Goal: Information Seeking & Learning: Find specific fact

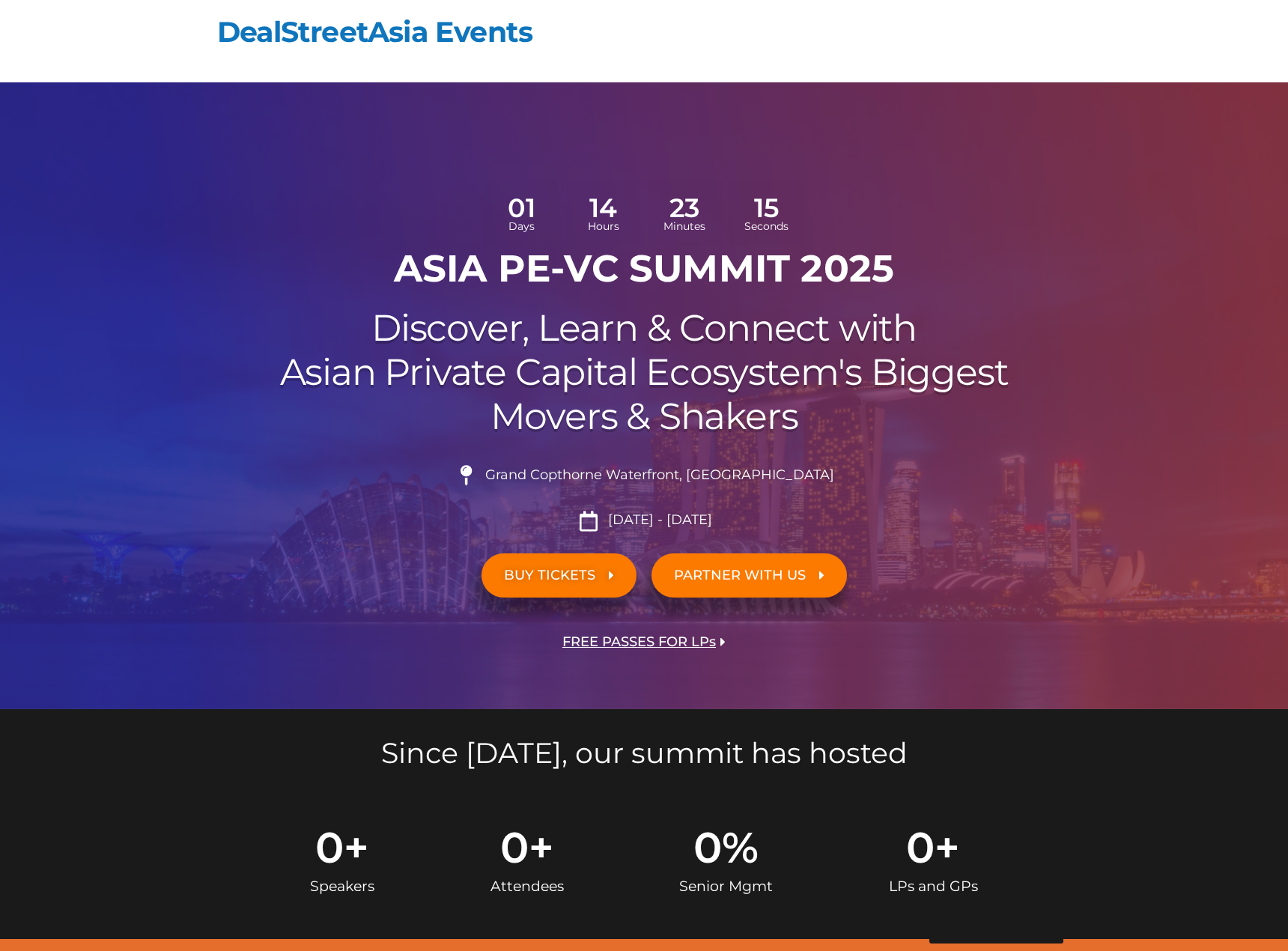
scroll to position [13153, 0]
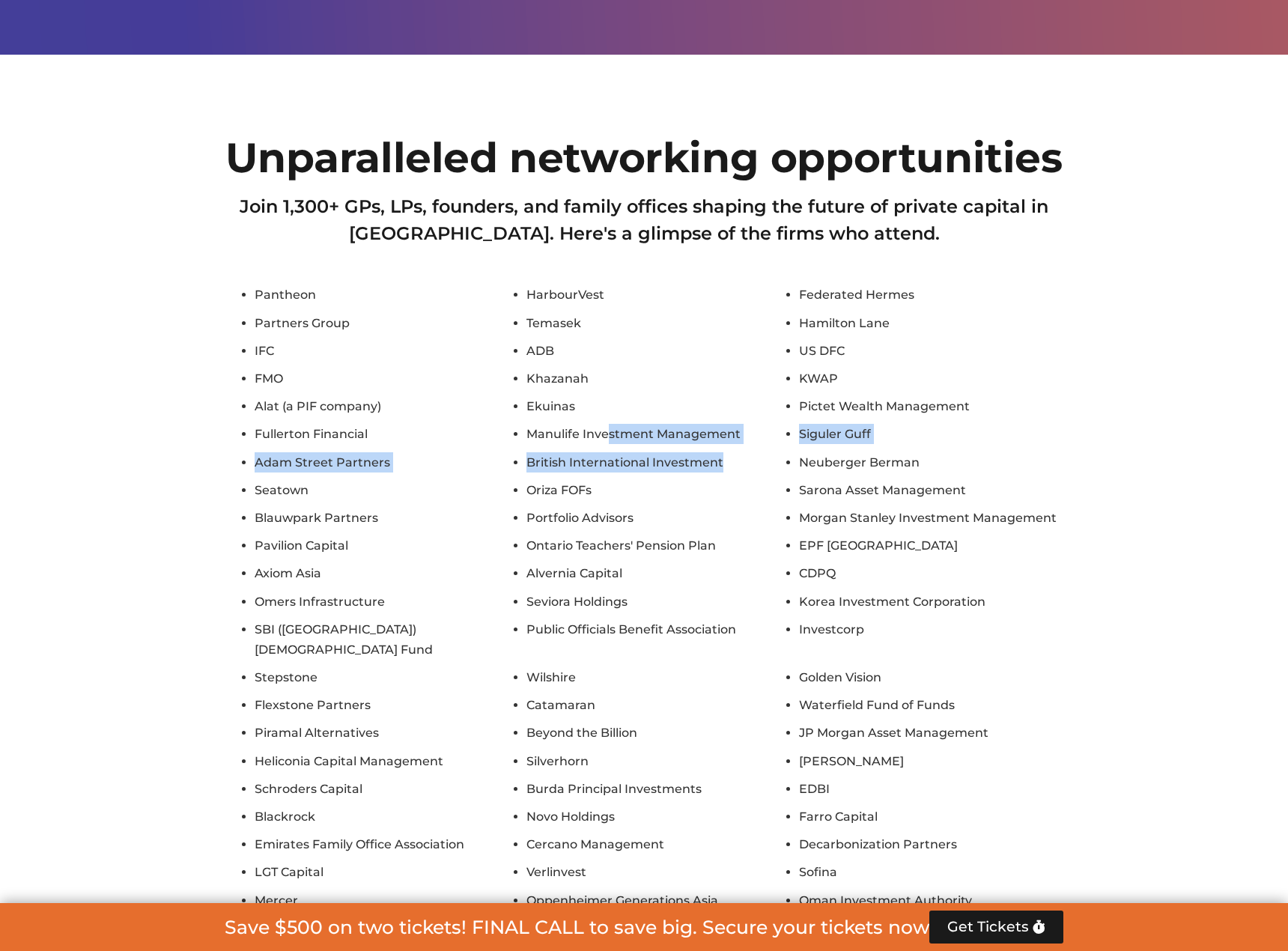
drag, startPoint x: 0, startPoint y: 0, endPoint x: 610, endPoint y: 243, distance: 656.6
click at [610, 285] on ul "Pantheon HarbourVest Federated Hermes Partners Group Temasek [PERSON_NAME] IFC …" at bounding box center [644, 625] width 838 height 682
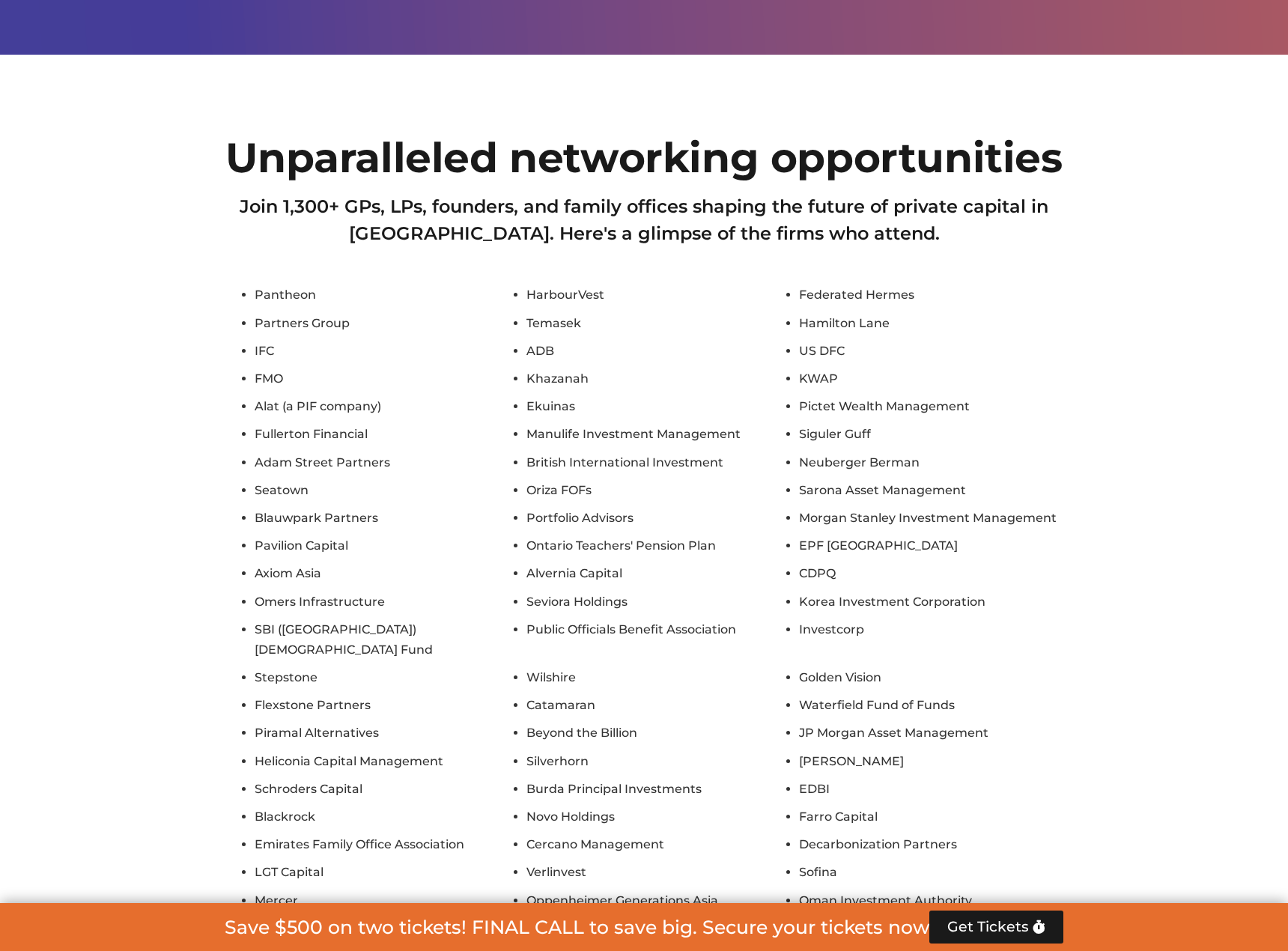
click at [600, 424] on li "Manulife Investment Management" at bounding box center [658, 434] width 264 height 21
drag, startPoint x: 587, startPoint y: 224, endPoint x: 551, endPoint y: 215, distance: 37.1
click at [551, 285] on ul "Pantheon HarbourVest Federated Hermes Partners Group Temasek [PERSON_NAME] IFC …" at bounding box center [644, 625] width 838 height 682
click at [571, 285] on ul "Pantheon HarbourVest Federated Hermes Partners Group Temasek [PERSON_NAME] IFC …" at bounding box center [644, 625] width 838 height 682
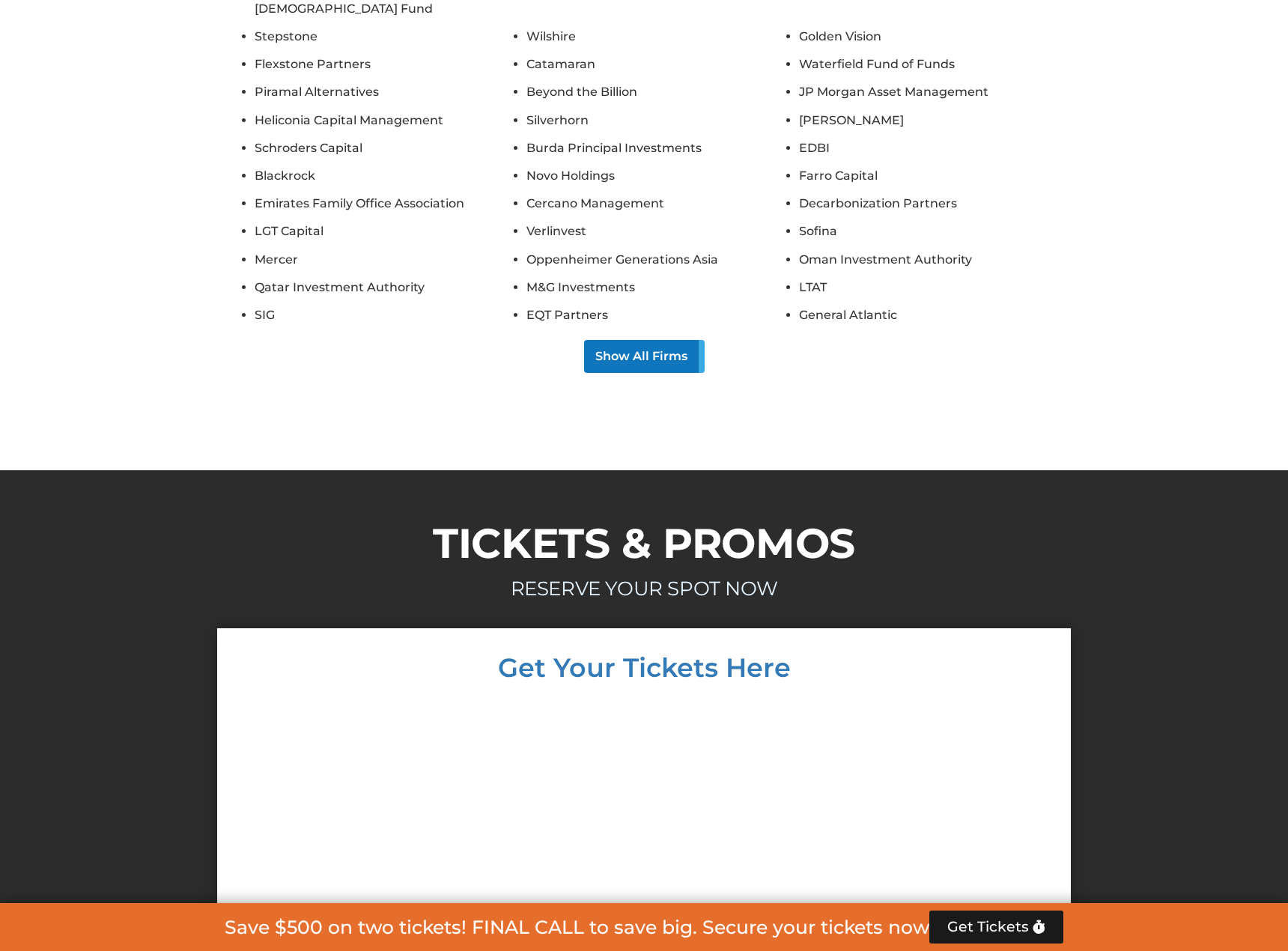
scroll to position [13678, 0]
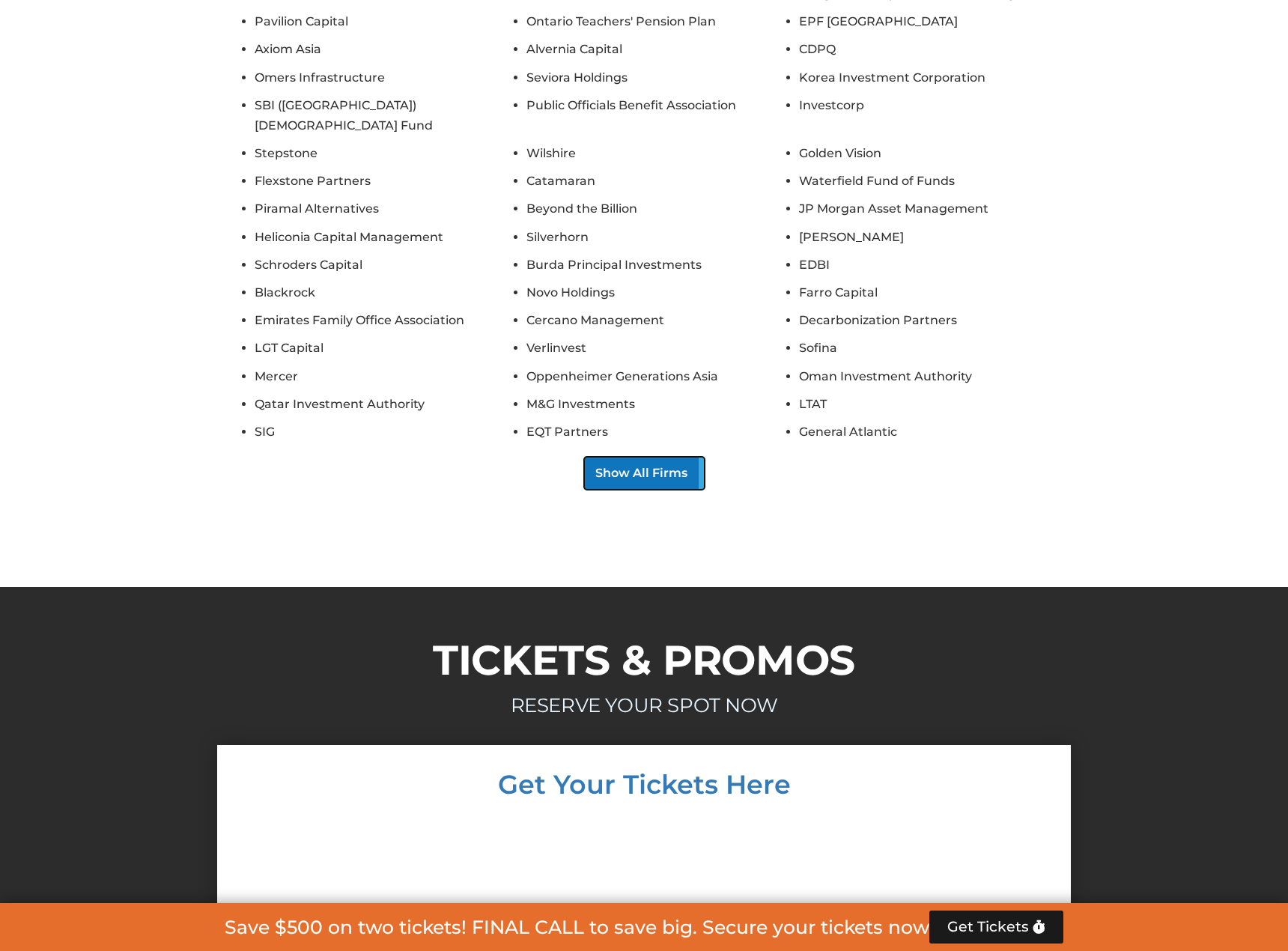
click at [674, 456] on button "Show All Firms" at bounding box center [644, 472] width 120 height 33
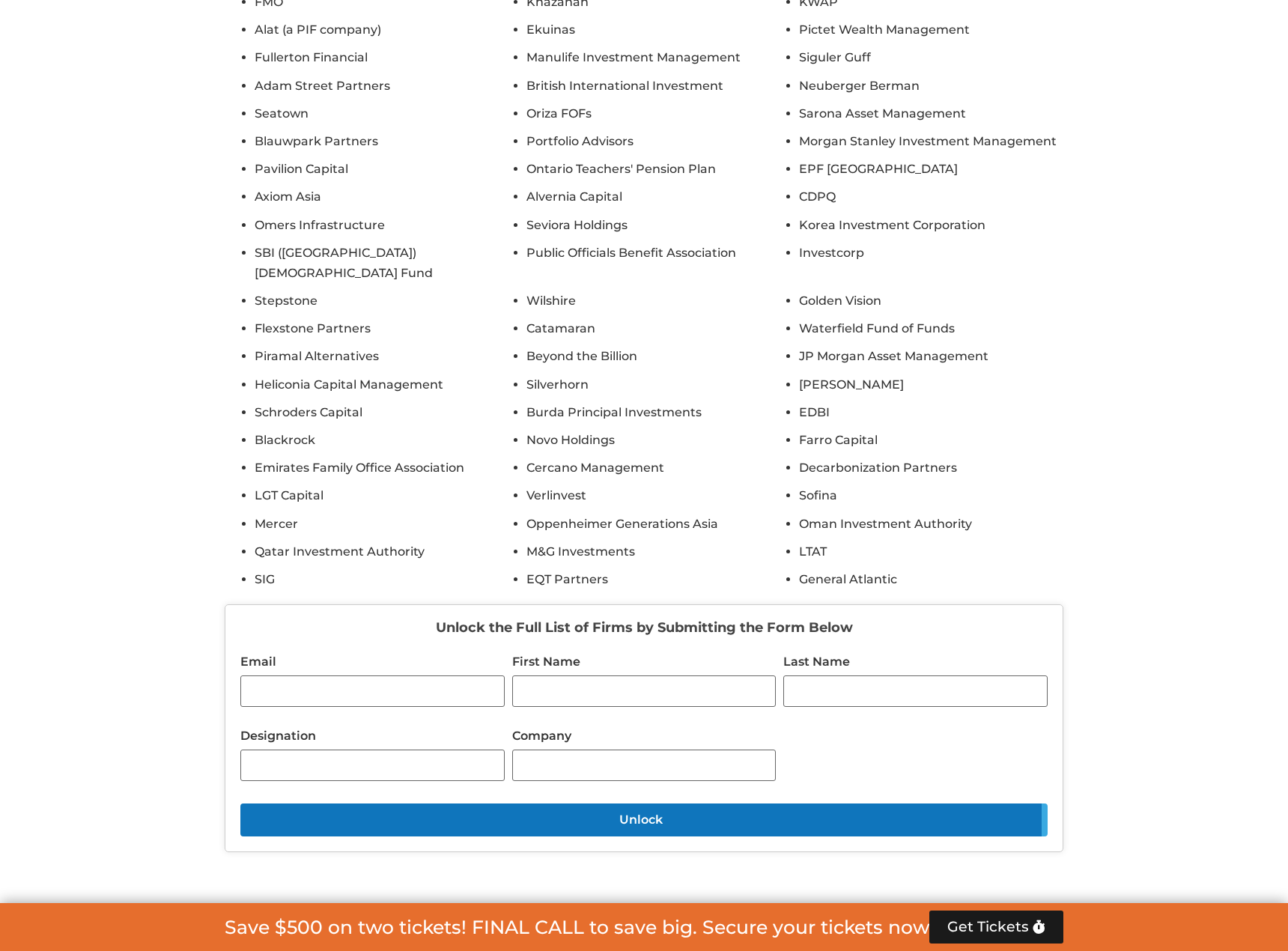
scroll to position [13228, 0]
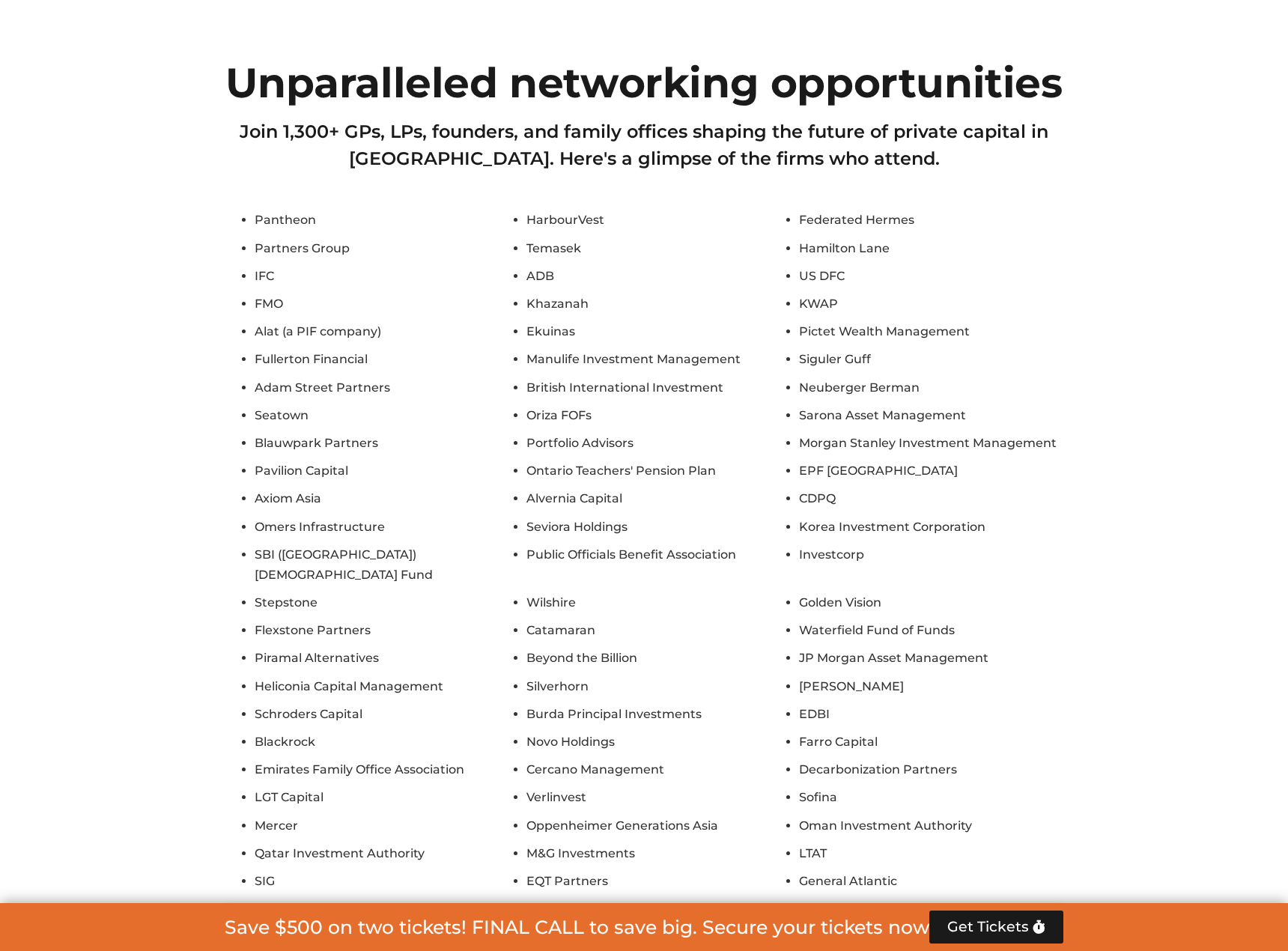
click at [519, 304] on ul "Pantheon HarbourVest Federated Hermes Partners Group Temasek [PERSON_NAME] IFC …" at bounding box center [644, 551] width 838 height 682
drag, startPoint x: 648, startPoint y: 273, endPoint x: 604, endPoint y: 284, distance: 45.4
click at [604, 460] on li "Ontario Teachers' Pension Plan" at bounding box center [658, 470] width 264 height 21
drag, startPoint x: 633, startPoint y: 313, endPoint x: 525, endPoint y: 310, distance: 108.0
click at [525, 310] on ul "Pantheon HarbourVest Federated Hermes Partners Group Temasek [PERSON_NAME] IFC …" at bounding box center [644, 551] width 838 height 682
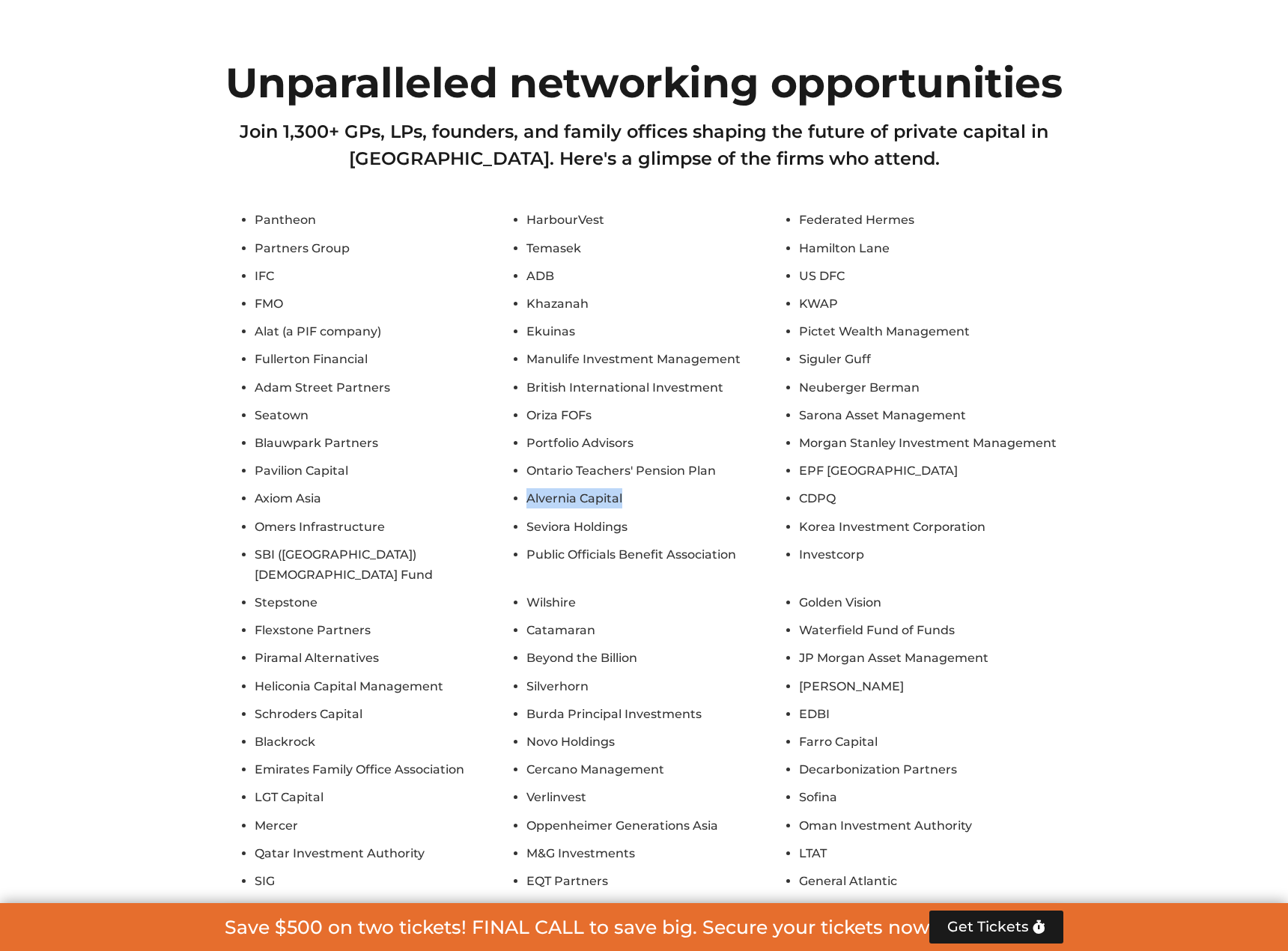
copy li "Alvernia Capital"
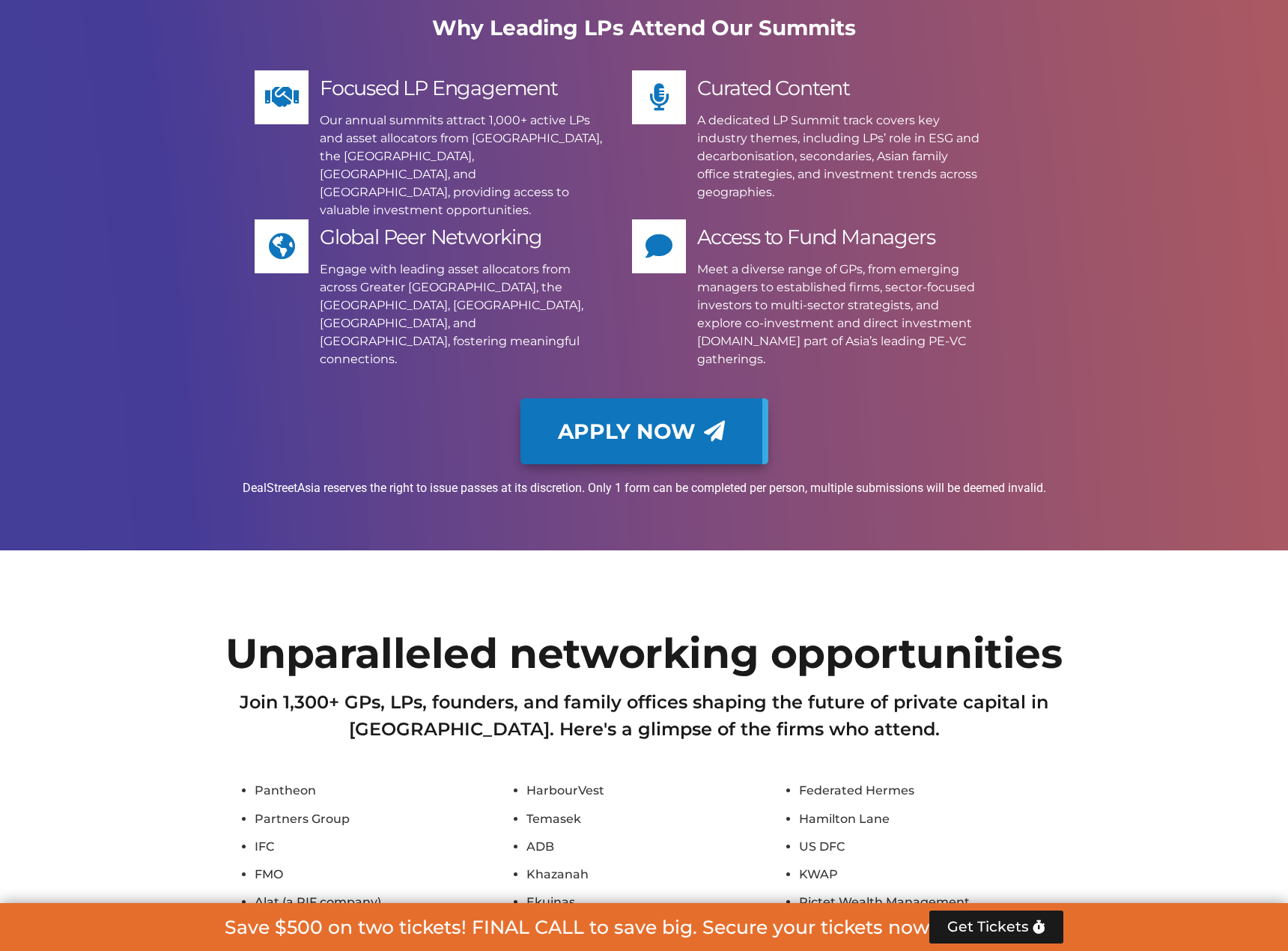
scroll to position [12854, 0]
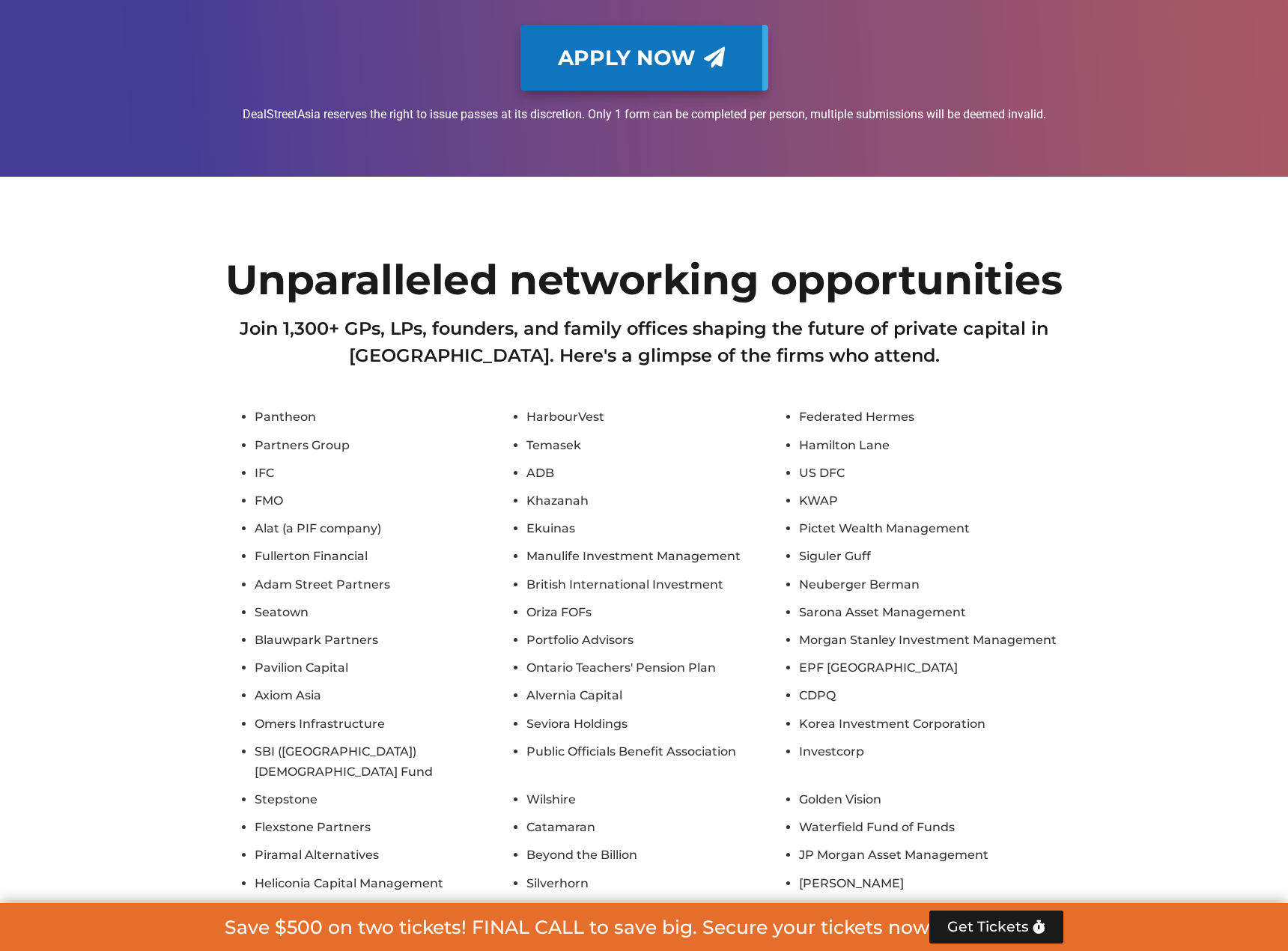
scroll to position [13228, 0]
